Goal: Information Seeking & Learning: Learn about a topic

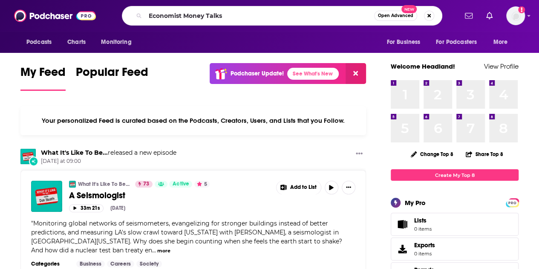
type input "Economist Money Talks"
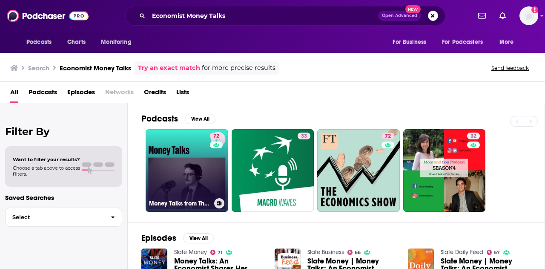
click at [192, 164] on link "72 Money Talks from The Economist" at bounding box center [187, 170] width 83 height 83
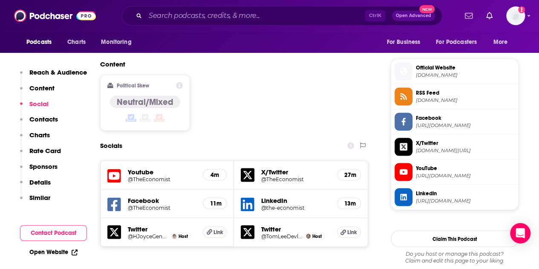
scroll to position [724, 0]
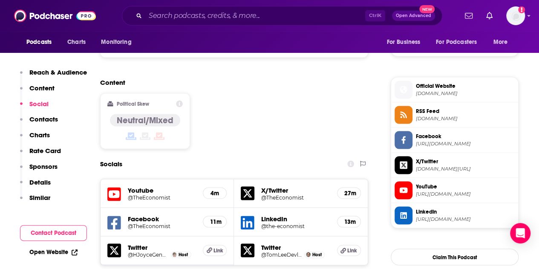
drag, startPoint x: 150, startPoint y: 166, endPoint x: 144, endPoint y: 168, distance: 6.9
click at [144, 186] on h5 "Youtube" at bounding box center [162, 190] width 68 height 8
click at [131, 186] on h5 "Youtube" at bounding box center [162, 190] width 68 height 8
click at [114, 186] on icon at bounding box center [114, 194] width 14 height 16
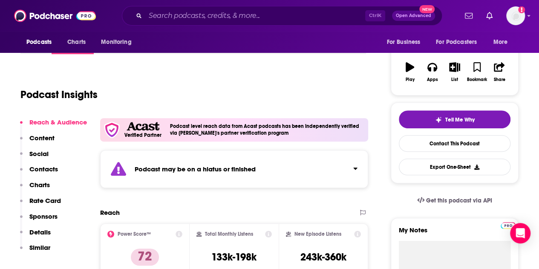
scroll to position [85, 0]
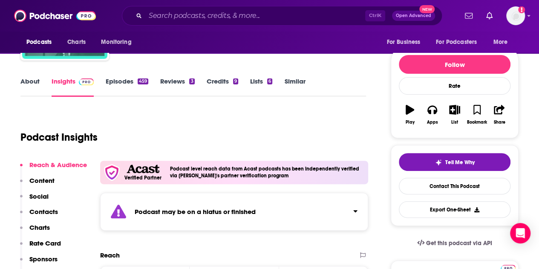
click at [350, 206] on button "Click to expand status details" at bounding box center [351, 209] width 11 height 12
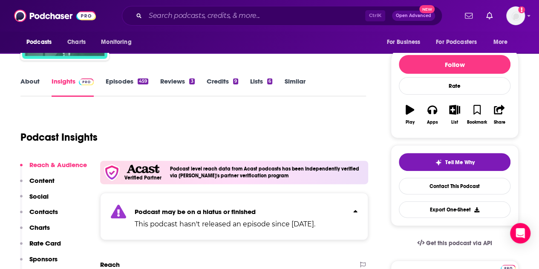
click at [358, 205] on div "Podcast may be on a hiatus or finished This podcast hasn't released an episode …" at bounding box center [234, 215] width 268 height 47
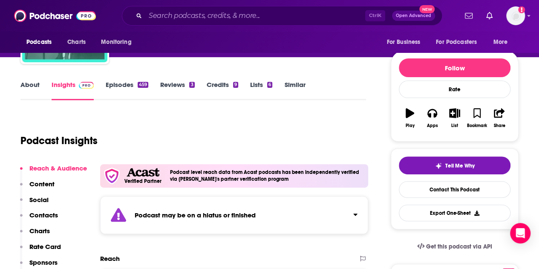
scroll to position [0, 0]
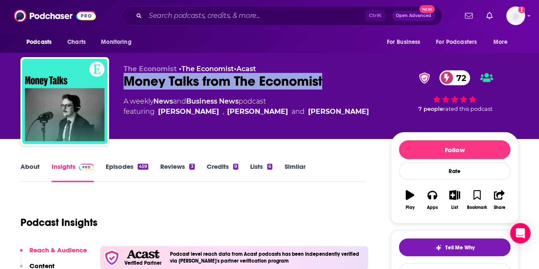
drag, startPoint x: 124, startPoint y: 80, endPoint x: 359, endPoint y: 74, distance: 234.6
click at [357, 74] on div "The Economist • The Economist • Acast Money Talks from The Economist 72 A weekl…" at bounding box center [269, 103] width 498 height 92
copy h2 "Money Talks from The Economist"
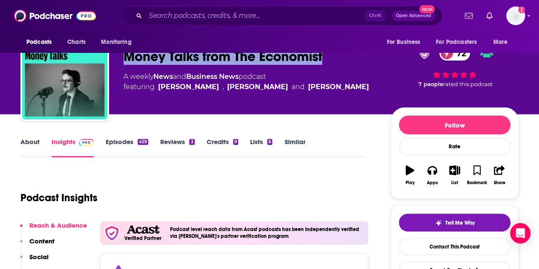
scroll to position [43, 0]
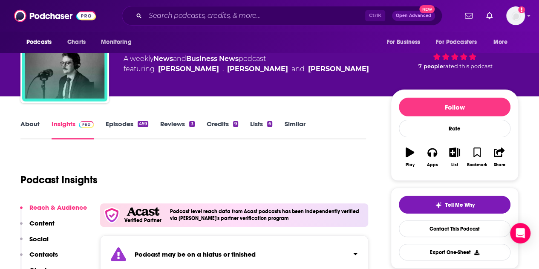
click at [125, 122] on link "Episodes 459" at bounding box center [127, 130] width 43 height 20
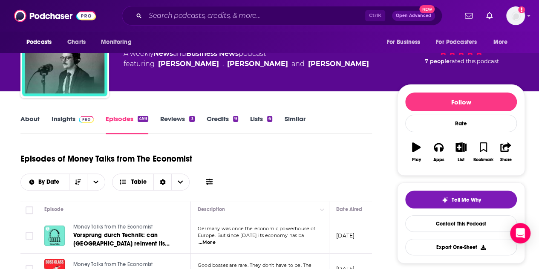
scroll to position [43, 0]
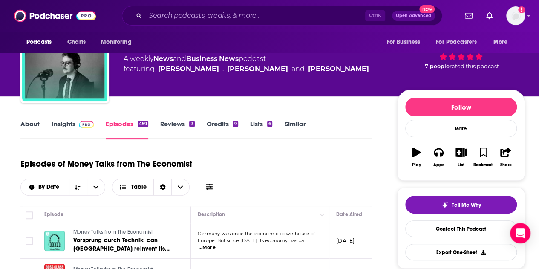
click at [26, 124] on link "About" at bounding box center [29, 130] width 19 height 20
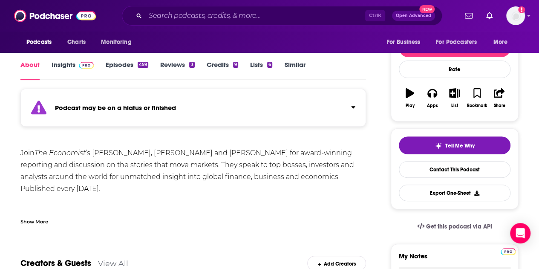
scroll to position [85, 0]
